Goal: Task Accomplishment & Management: Manage account settings

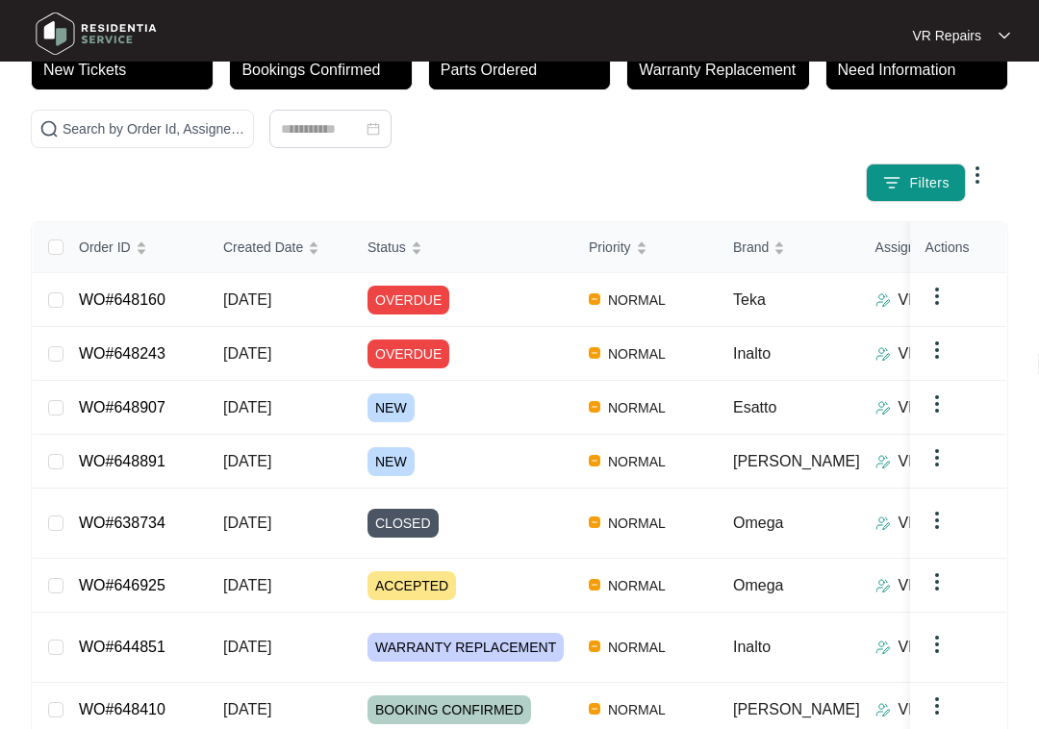
scroll to position [148, 0]
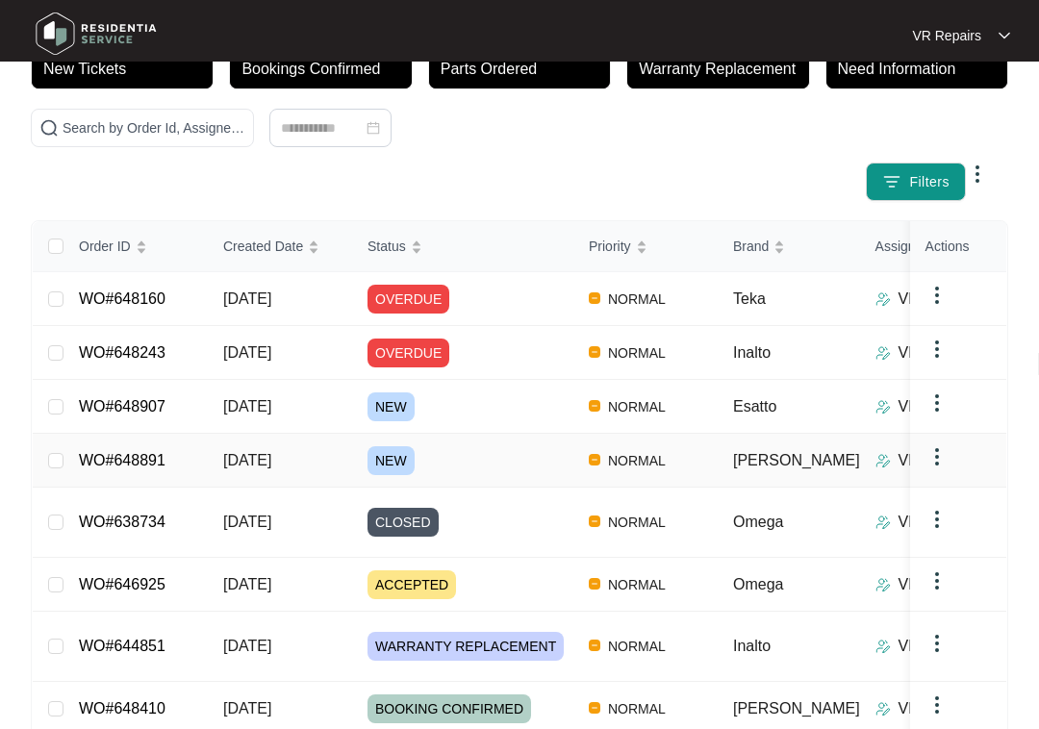
click at [165, 452] on link "WO#648891" at bounding box center [122, 460] width 87 height 16
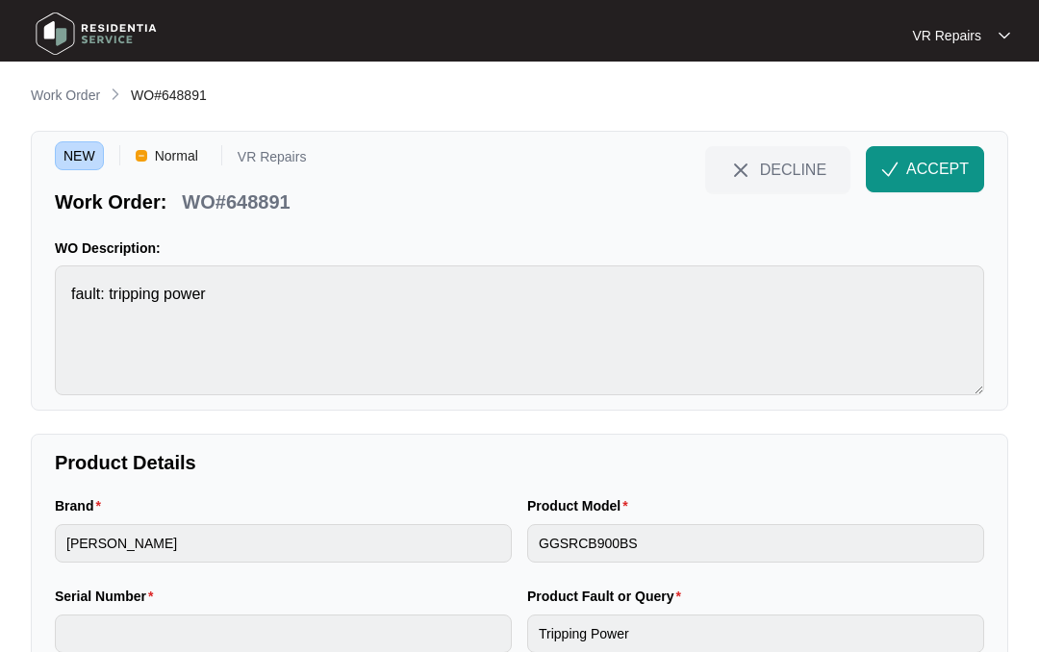
click at [931, 162] on span "ACCEPT" at bounding box center [937, 169] width 63 height 23
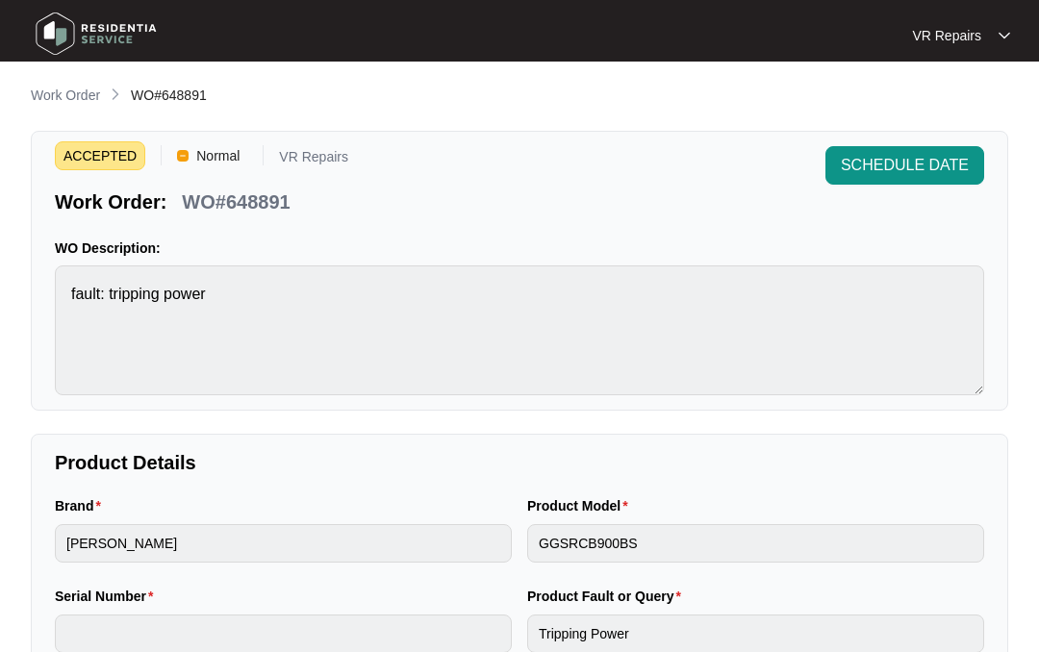
click at [83, 94] on p "Work Order" at bounding box center [65, 95] width 69 height 19
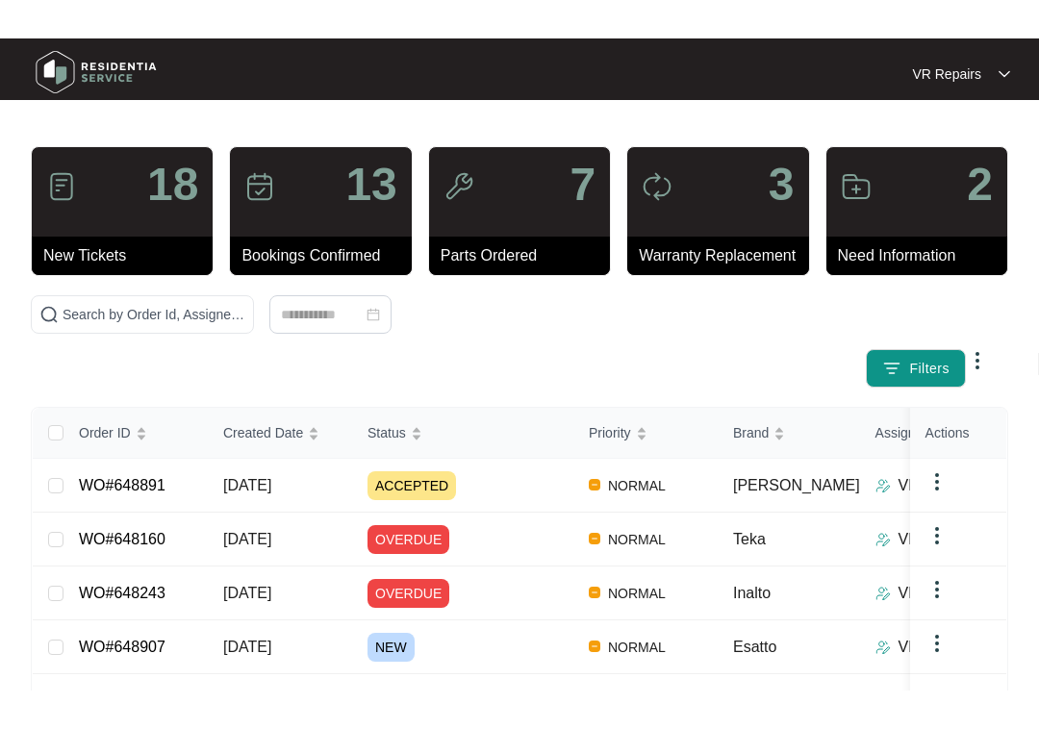
scroll to position [37, 0]
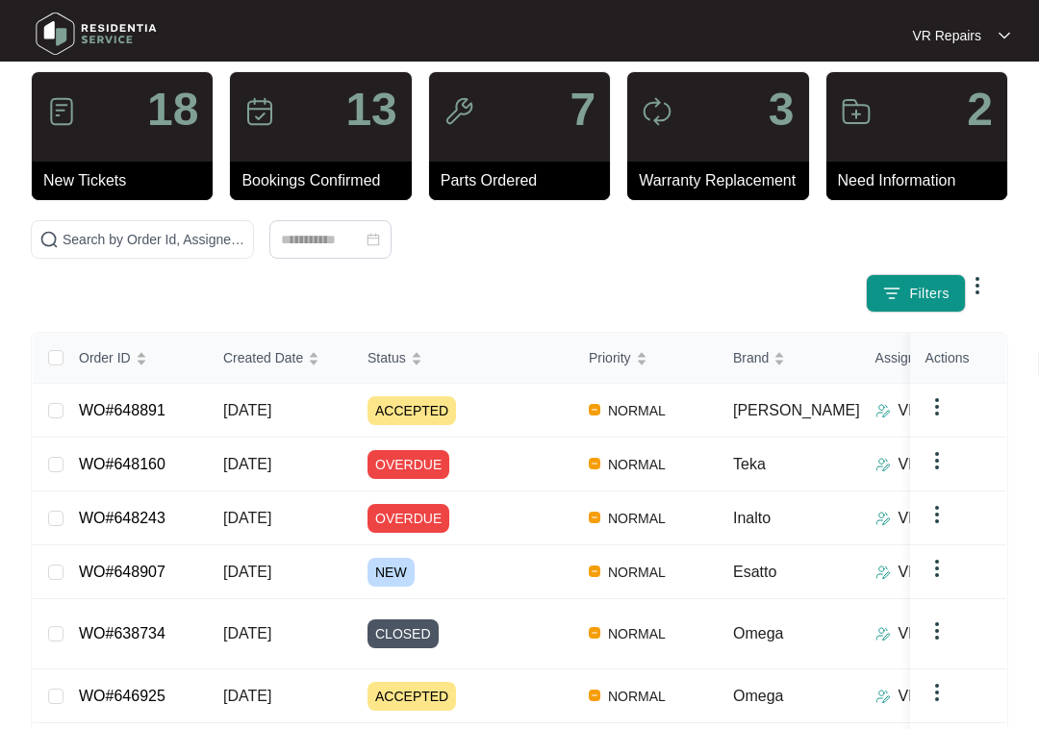
click at [165, 564] on link "WO#648907" at bounding box center [122, 572] width 87 height 16
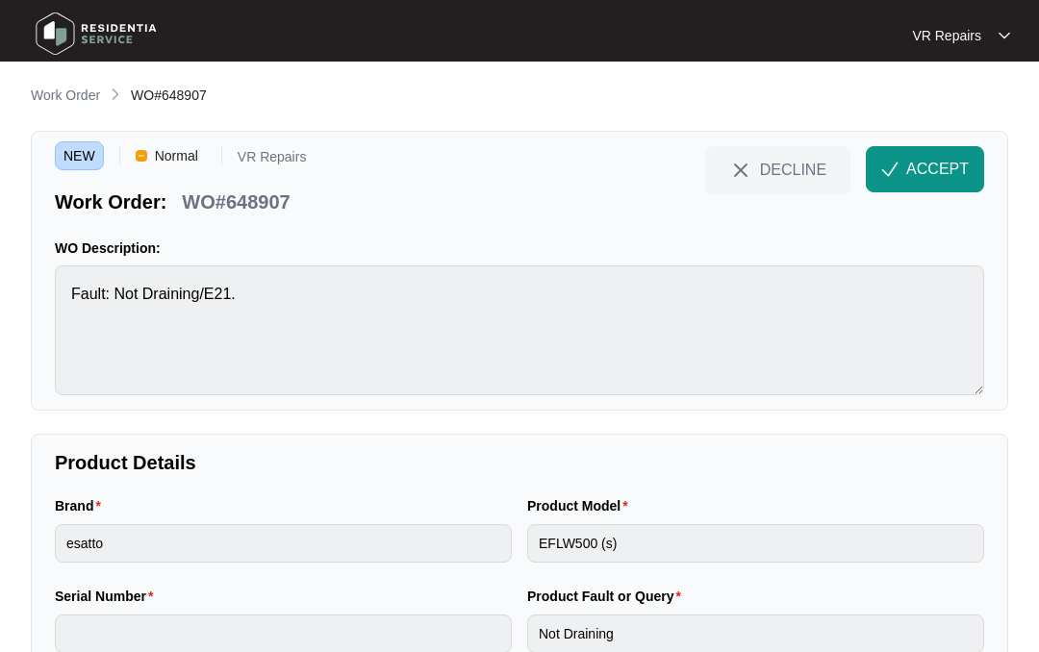
click at [926, 170] on span "ACCEPT" at bounding box center [937, 169] width 63 height 23
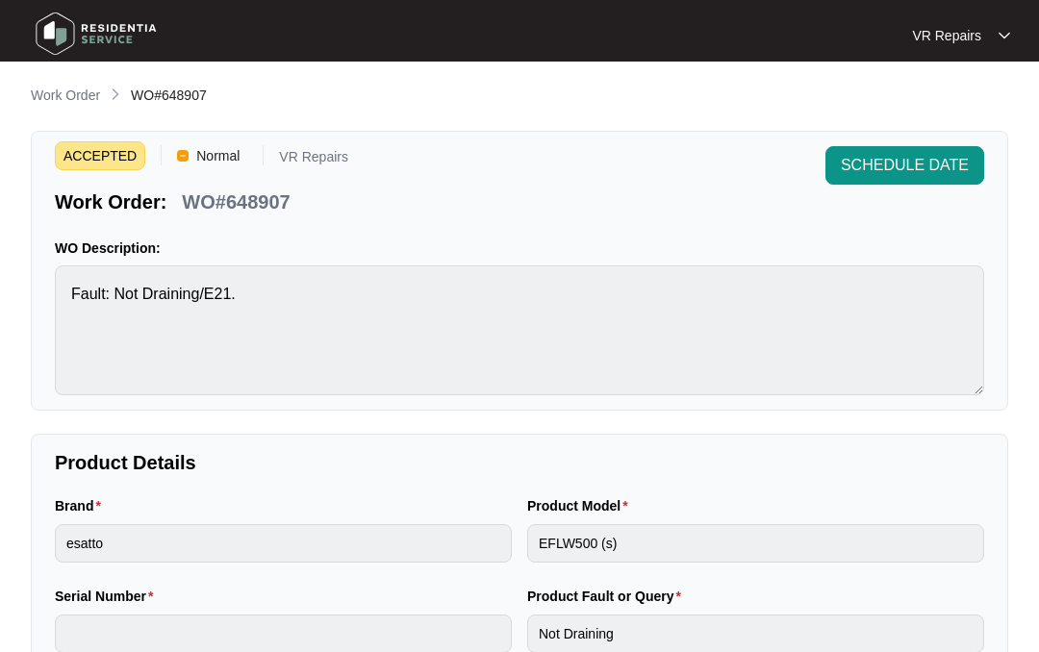
click at [68, 102] on p "Work Order" at bounding box center [65, 95] width 69 height 19
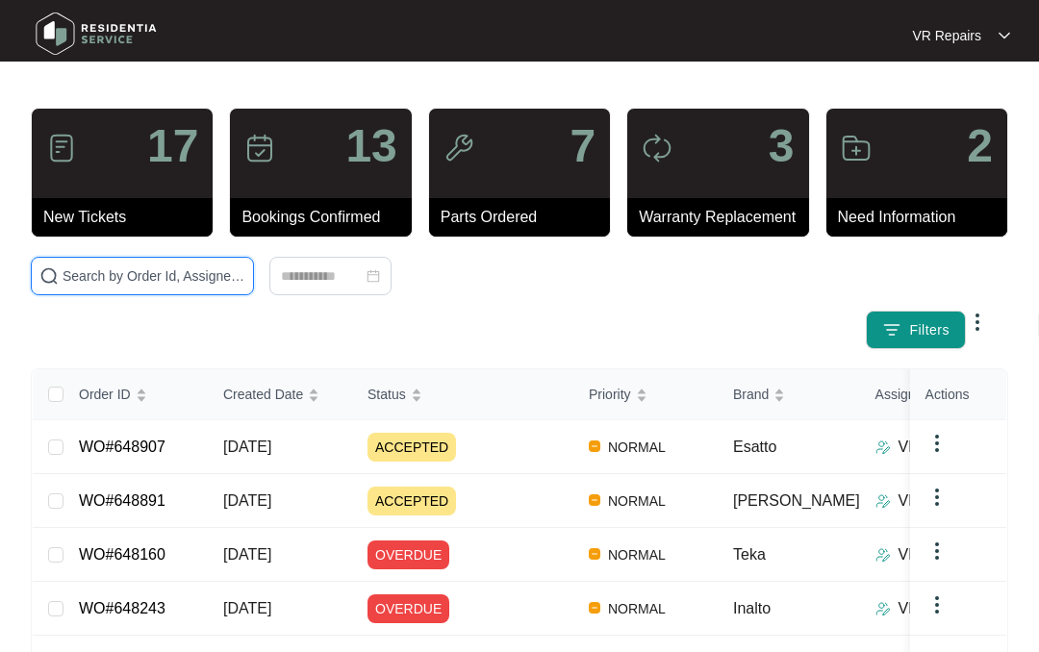
click at [167, 269] on input "text" at bounding box center [154, 275] width 183 height 21
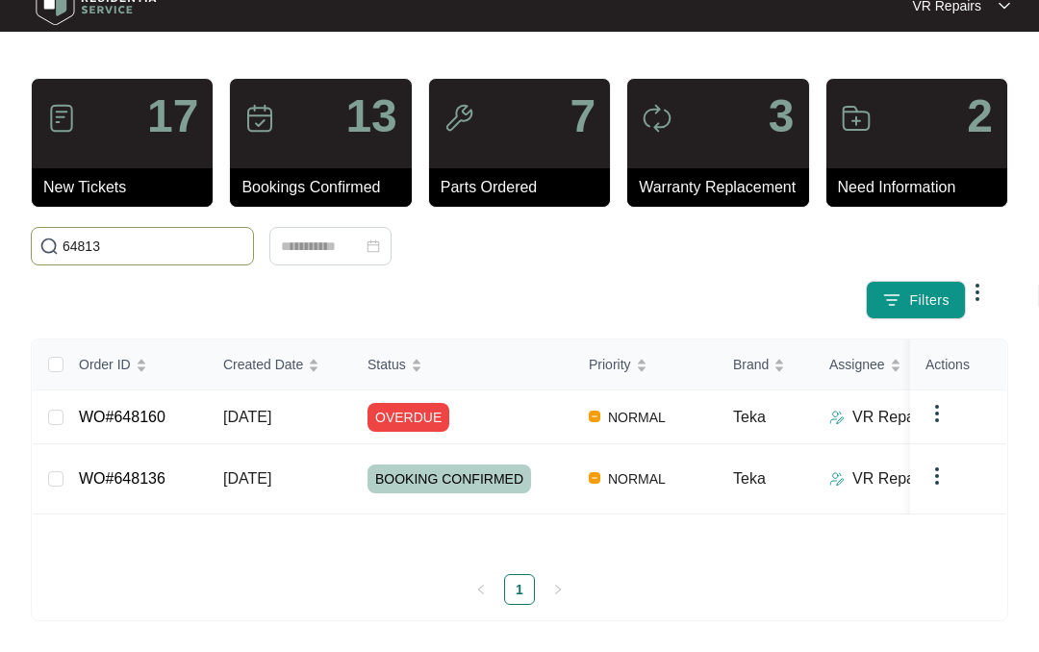
type input "648136"
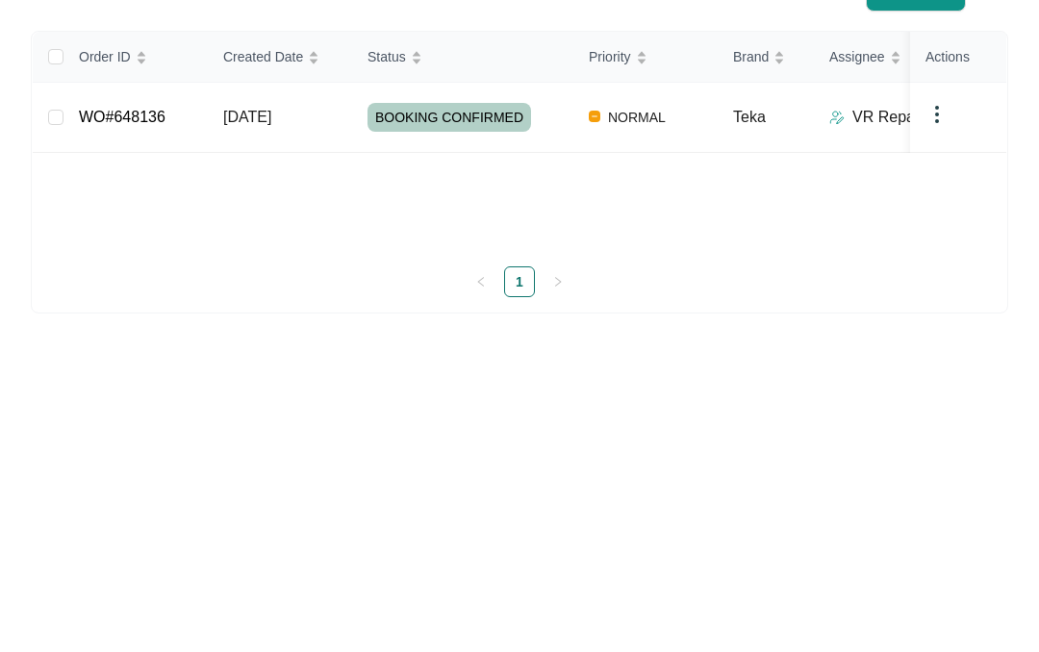
click at [156, 446] on link "WO#648136" at bounding box center [122, 454] width 87 height 16
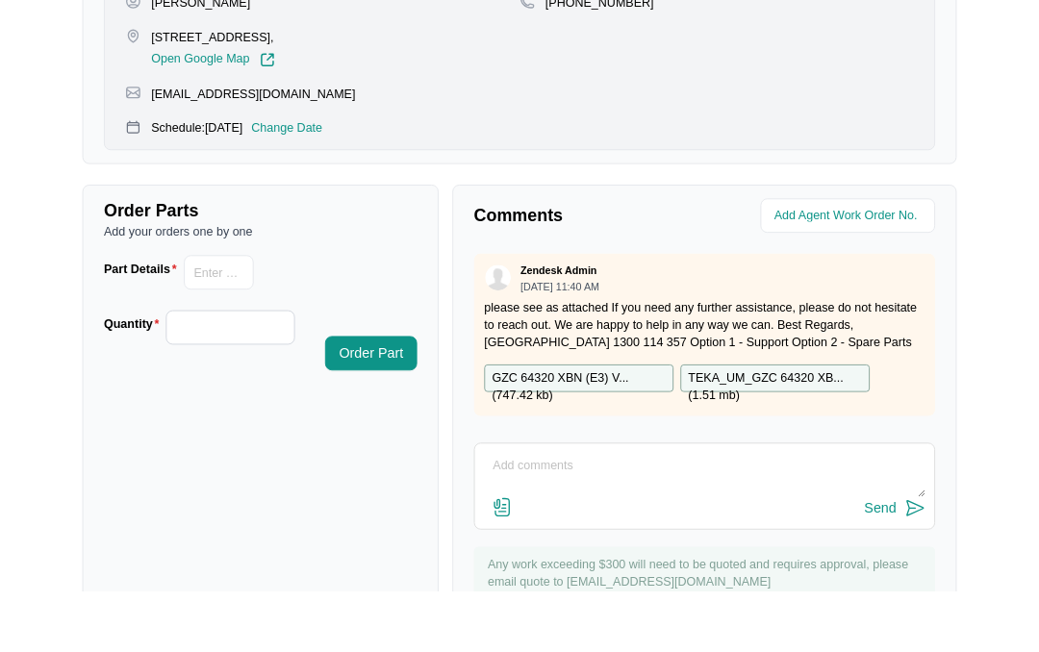
scroll to position [799, 0]
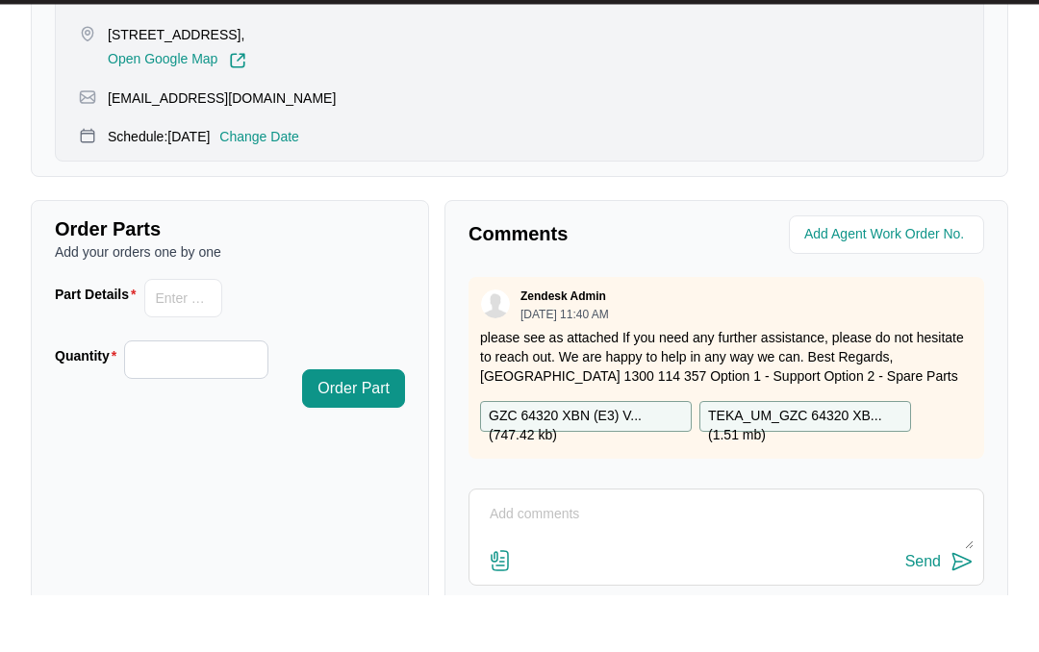
click at [535, 464] on p "GZC 64320 XBN (E3) V... ( 747.42 kb )" at bounding box center [586, 474] width 194 height 21
click at [554, 557] on textarea at bounding box center [726, 582] width 494 height 50
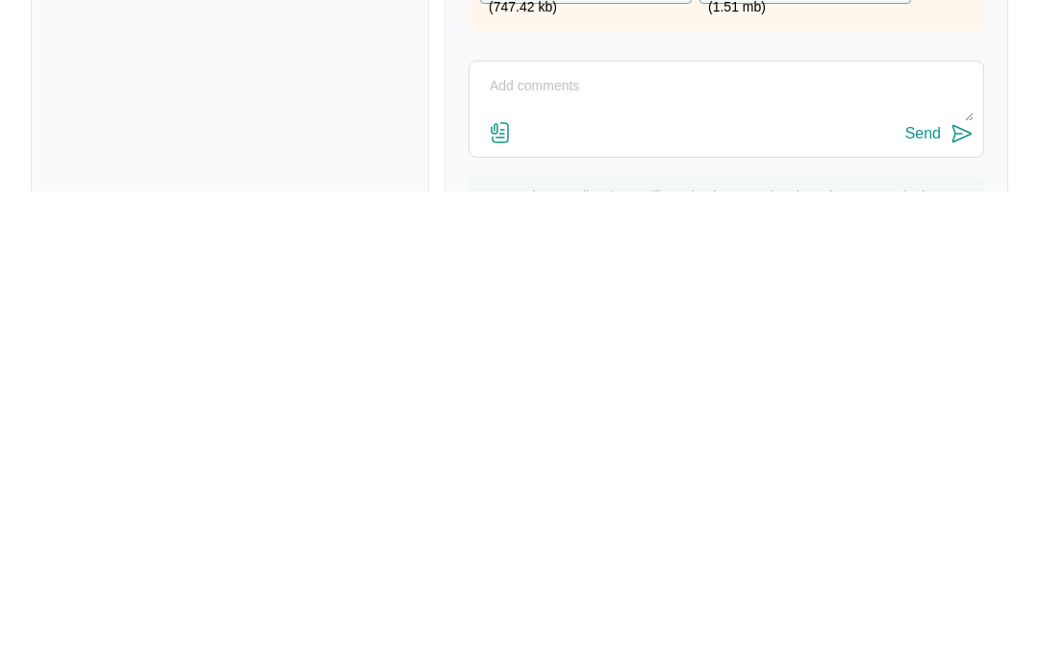
scroll to position [893, 0]
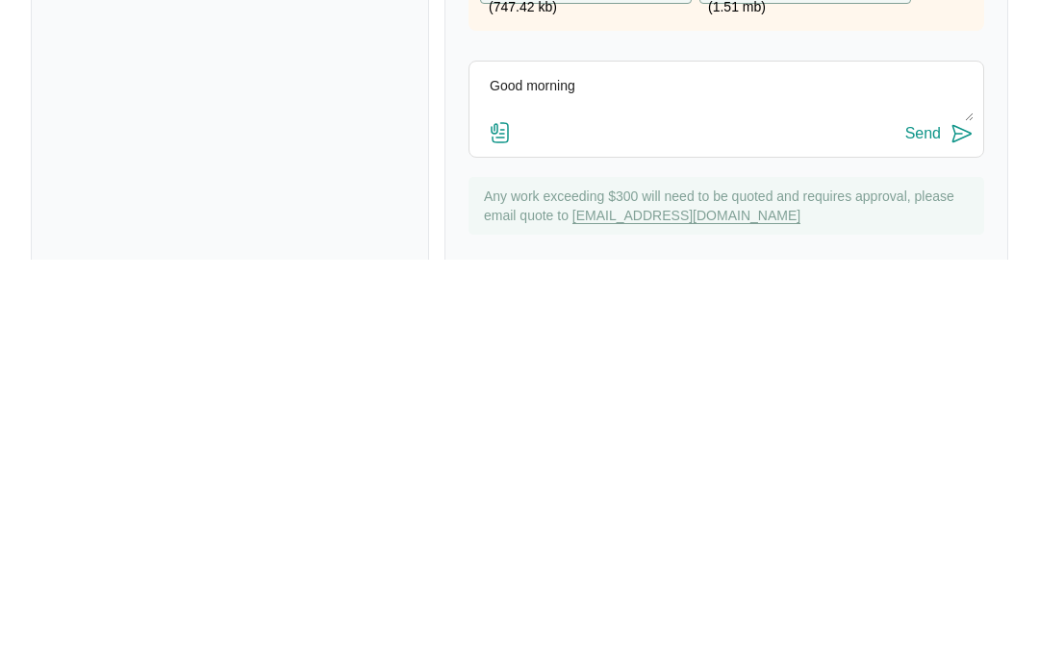
type textarea "Good"
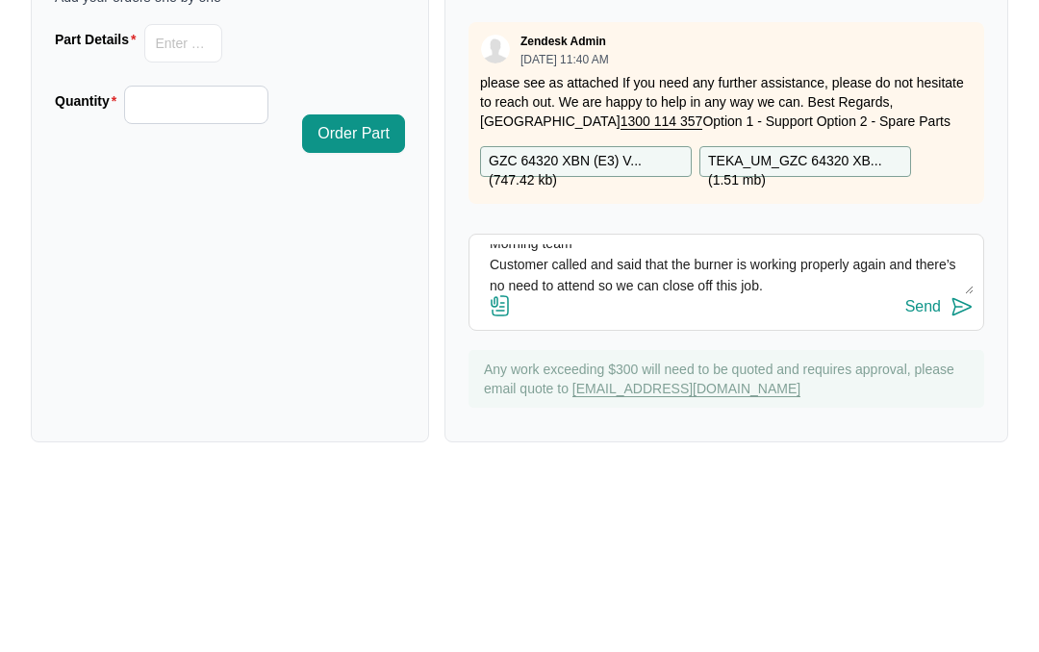
scroll to position [15, 0]
click at [591, 423] on textarea "Morning team Customer called and said that the burner is working properly again…" at bounding box center [726, 448] width 494 height 50
type textarea "Morning team Customer called and said that the burner is working properly again…"
click at [933, 477] on div "Send" at bounding box center [923, 485] width 36 height 17
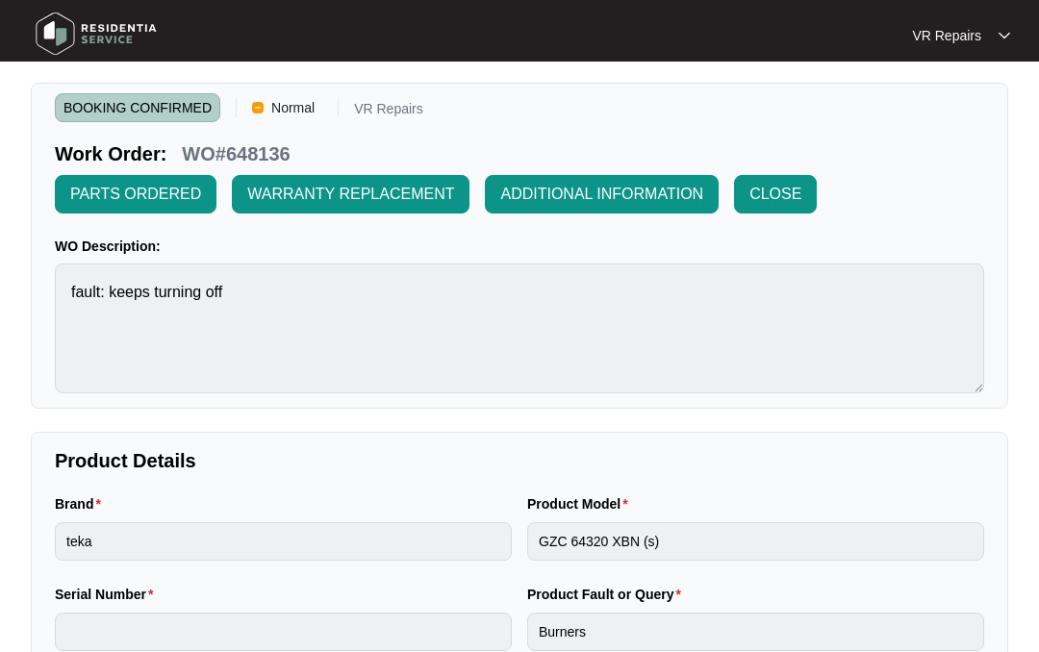
scroll to position [0, 0]
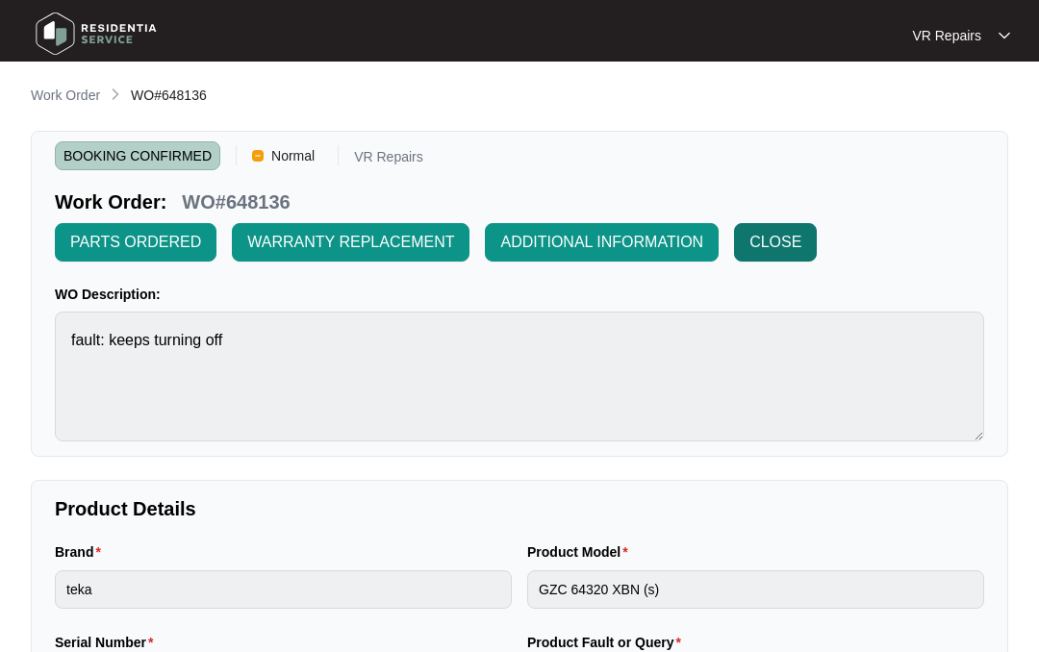
click at [779, 239] on span "CLOSE" at bounding box center [775, 242] width 52 height 23
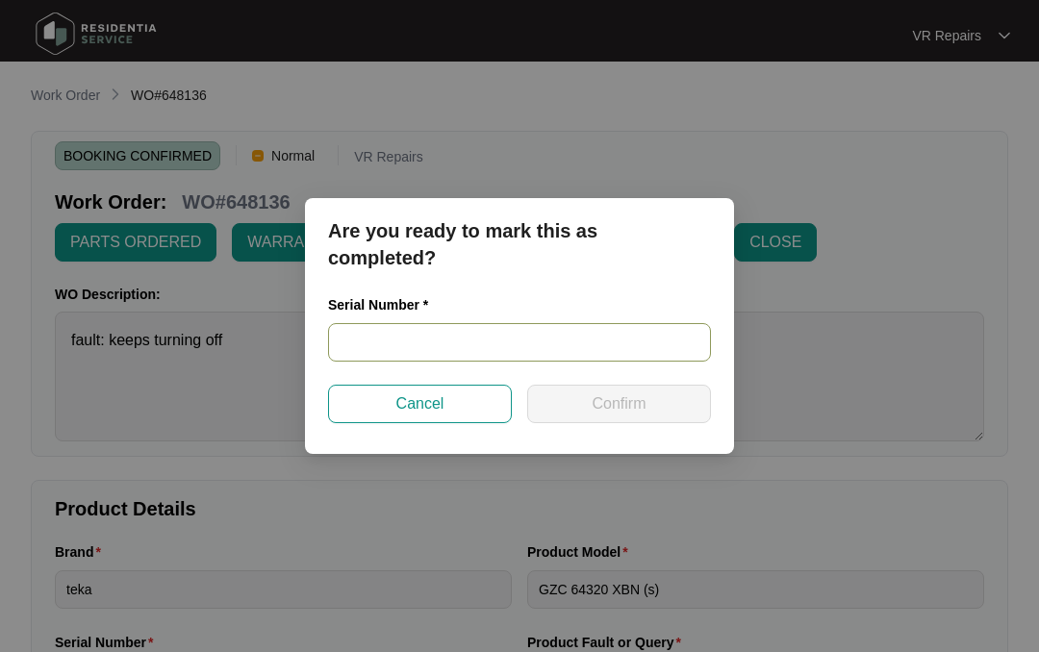
click at [372, 342] on input "text" at bounding box center [519, 342] width 383 height 38
type input "."
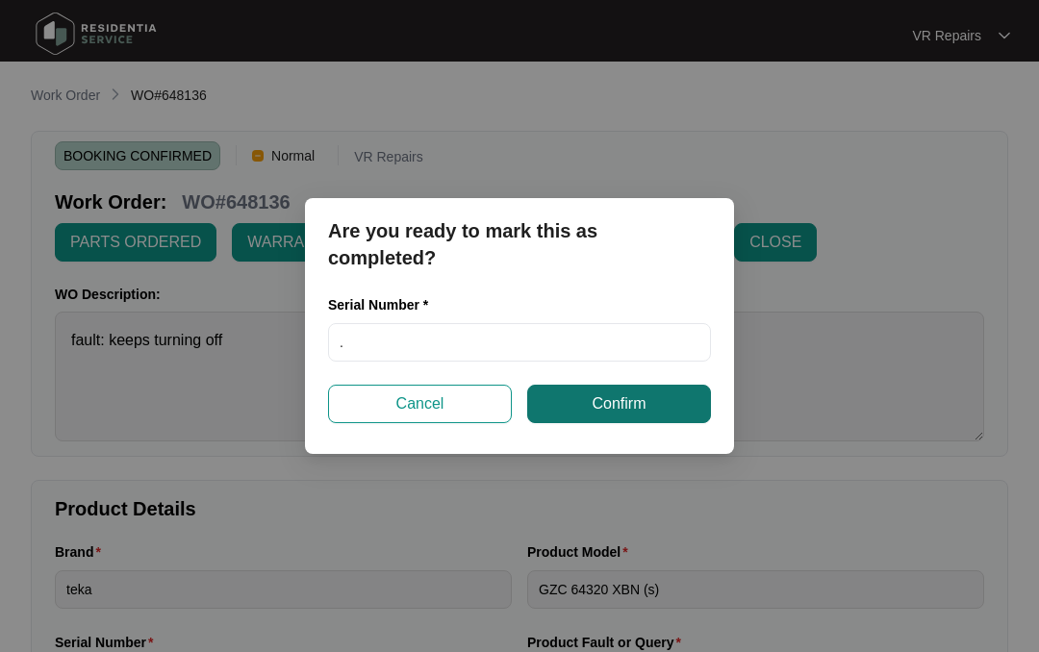
click at [658, 404] on button "Confirm" at bounding box center [619, 404] width 184 height 38
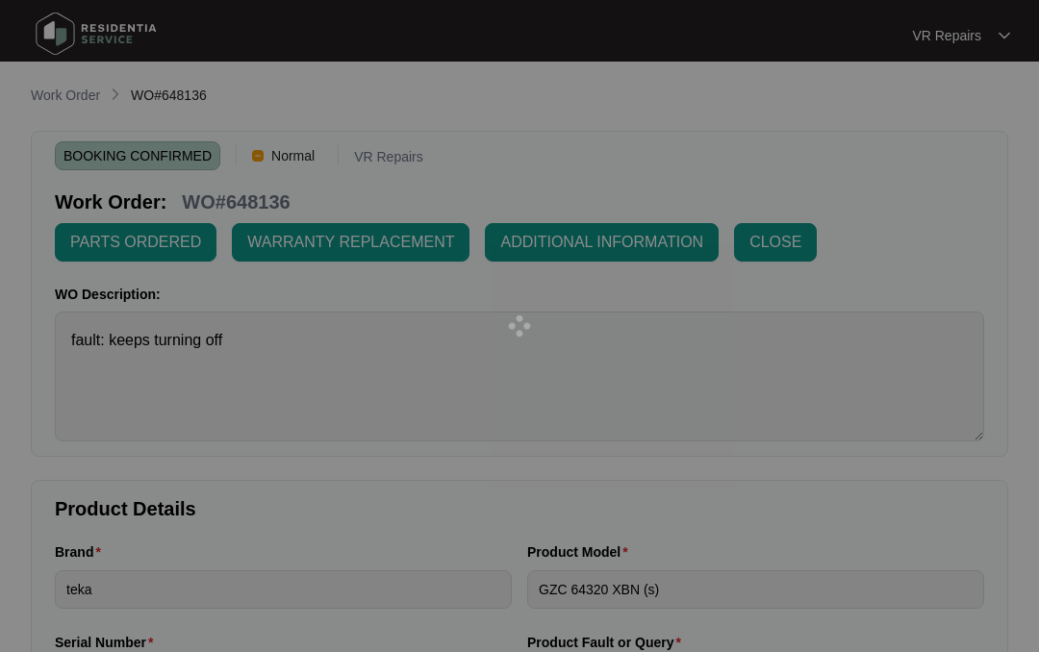
type input "."
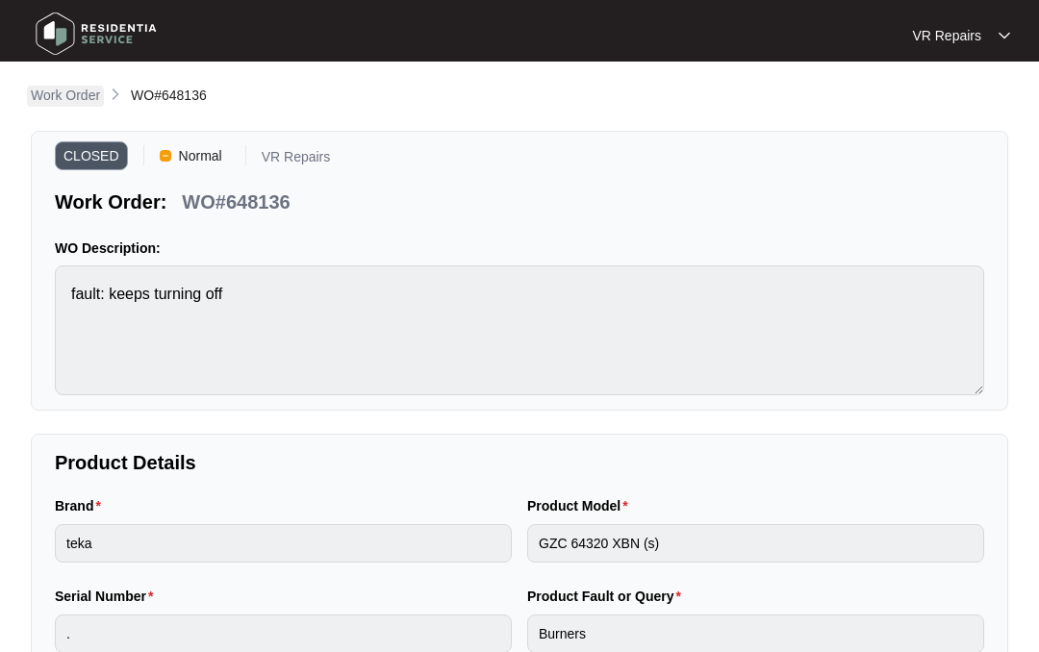
click at [82, 97] on p "Work Order" at bounding box center [65, 95] width 69 height 19
